Goal: Entertainment & Leisure: Consume media (video, audio)

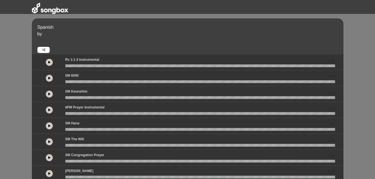
click at [51, 62] on button at bounding box center [49, 62] width 7 height 7
click at [44, 48] on link at bounding box center [43, 50] width 12 height 6
click at [49, 60] on button at bounding box center [49, 62] width 7 height 7
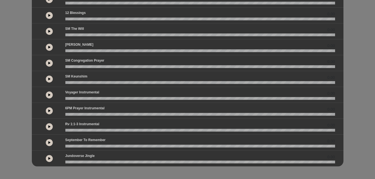
scroll to position [143, 0]
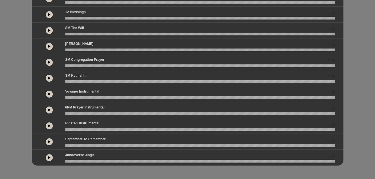
click at [53, 125] on button at bounding box center [49, 126] width 7 height 7
click at [126, 129] on wave at bounding box center [200, 129] width 270 height 3
click at [50, 126] on button at bounding box center [49, 126] width 7 height 7
